Goal: Use online tool/utility: Utilize a website feature to perform a specific function

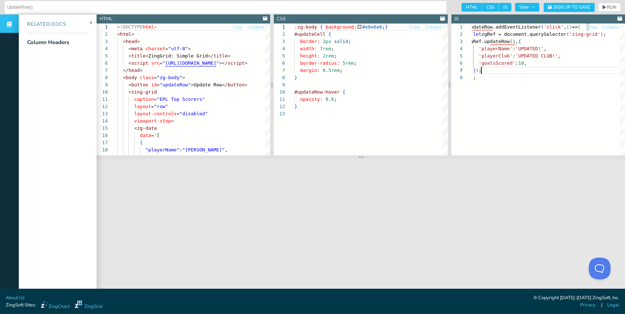
scroll to position [43, 14]
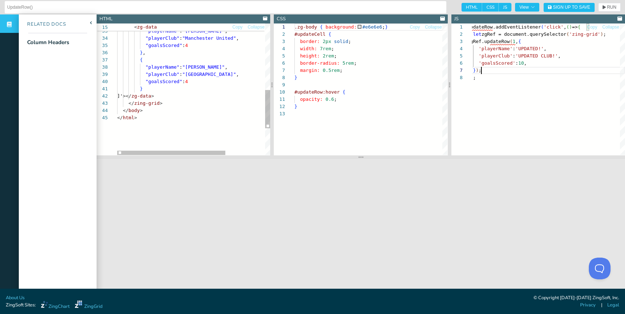
click at [181, 95] on div "{ "playerName" : "[PERSON_NAME]" , "playerClub" : "Manchester United" , "goalsS…" at bounding box center [221, 21] width 209 height 450
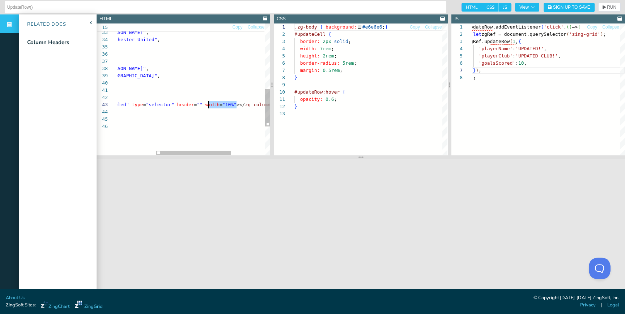
scroll to position [14, 167]
drag, startPoint x: 236, startPoint y: 105, endPoint x: 206, endPoint y: 106, distance: 29.7
click at [206, 106] on div "{ "playerName" : "[PERSON_NAME]" , "playerClub" : "Manchester United" , "goalsS…" at bounding box center [189, 26] width 302 height 457
click at [607, 6] on span "RUN" at bounding box center [611, 7] width 9 height 4
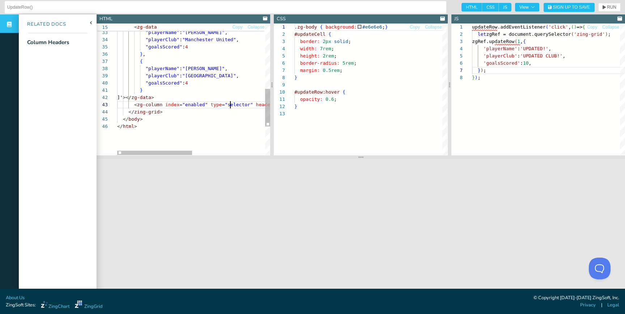
click at [230, 103] on div "{ "playerName" : "[PERSON_NAME]" , "playerClub" : "Manchester United" , "goalsS…" at bounding box center [268, 26] width 302 height 457
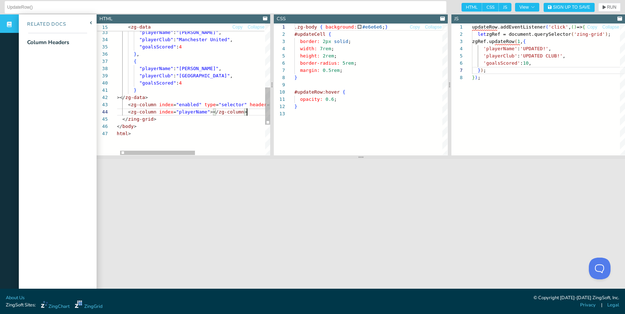
scroll to position [22, 136]
type textarea "} ]'></zg-data> <zg-column index="enabled" type="selector" header=""></zg-colum…"
click at [604, 8] on icon "button" at bounding box center [603, 7] width 3 height 4
click at [525, 42] on div "updateRow.addEventListener ( 'click' , ( ) => { let zgRef = document.querySelec…" at bounding box center [551, 114] width 158 height 182
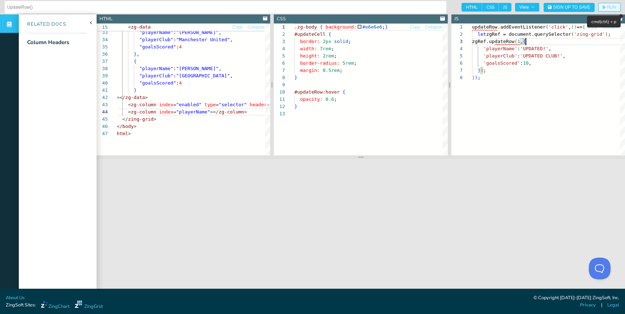
click at [607, 6] on span "RUN" at bounding box center [611, 7] width 9 height 4
click at [608, 8] on span "RUN" at bounding box center [611, 7] width 9 height 4
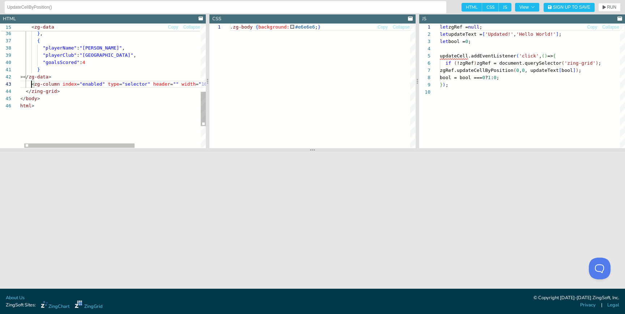
scroll to position [14, 17]
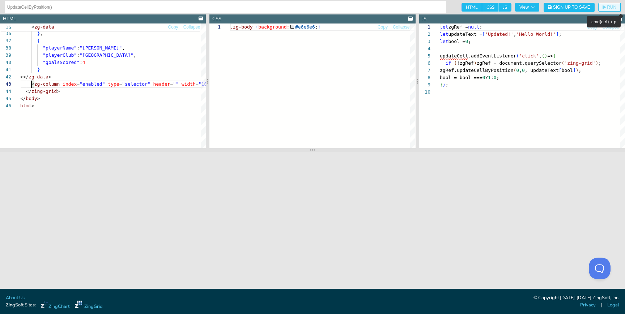
type textarea "} ]'></zg-data> <zg-column index="enabled" type="selector" header="" width="10%…"
click at [604, 7] on icon "button" at bounding box center [603, 7] width 3 height 4
